Goal: Transaction & Acquisition: Download file/media

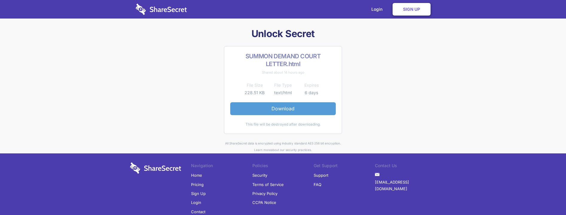
click at [281, 106] on link "Download" at bounding box center [282, 108] width 105 height 13
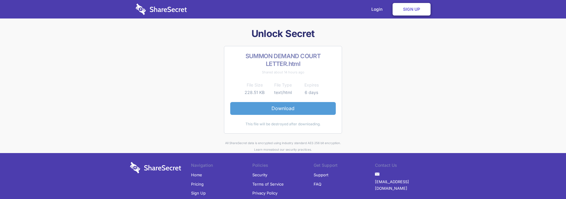
click at [280, 110] on link "Download" at bounding box center [282, 108] width 105 height 13
